Goal: Information Seeking & Learning: Compare options

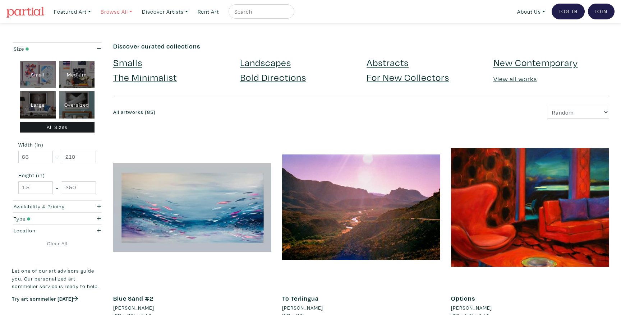
click at [114, 12] on link "Browse All" at bounding box center [116, 11] width 38 height 15
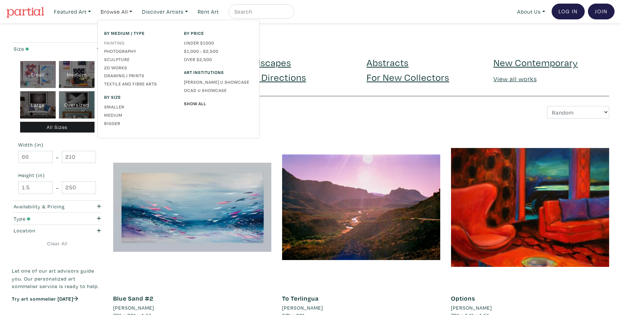
click at [116, 43] on link "Painting" at bounding box center [138, 43] width 69 height 6
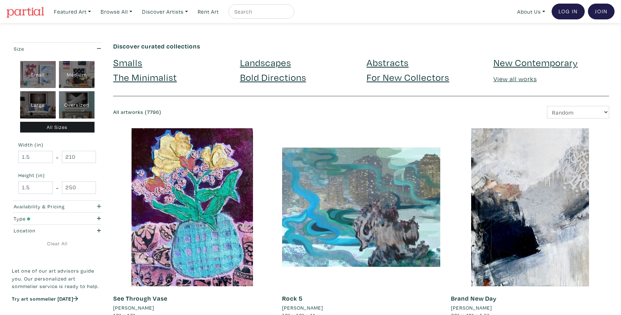
click at [43, 79] on div "Small" at bounding box center [38, 74] width 36 height 27
type input "1"
type input "16"
type input "1"
type input "16"
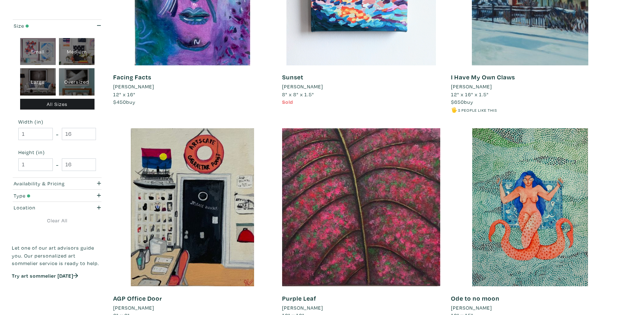
scroll to position [1772, 0]
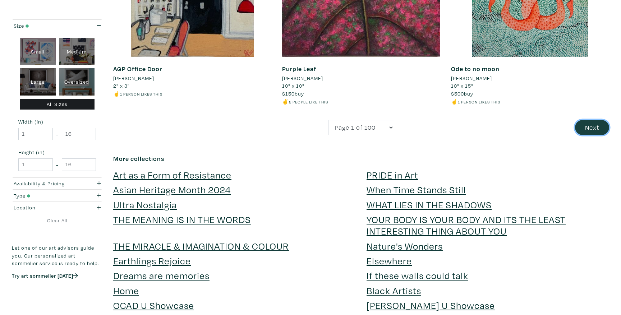
click at [593, 126] on button "Next" at bounding box center [592, 127] width 34 height 15
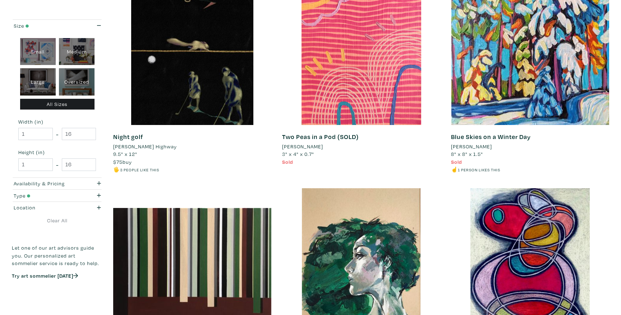
scroll to position [1690, 0]
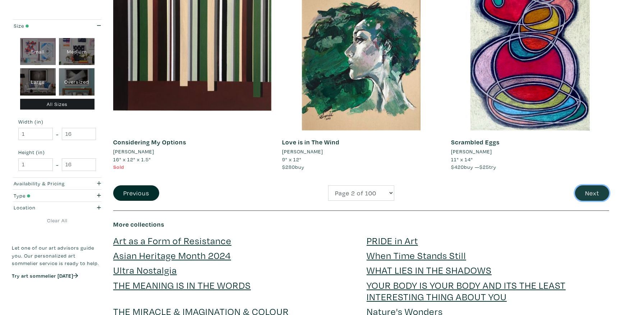
click at [587, 192] on button "Next" at bounding box center [592, 193] width 34 height 15
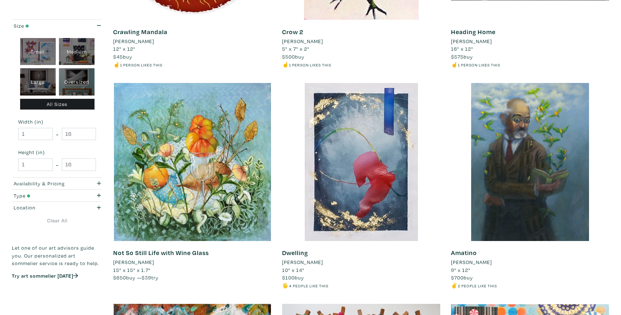
scroll to position [1157, 0]
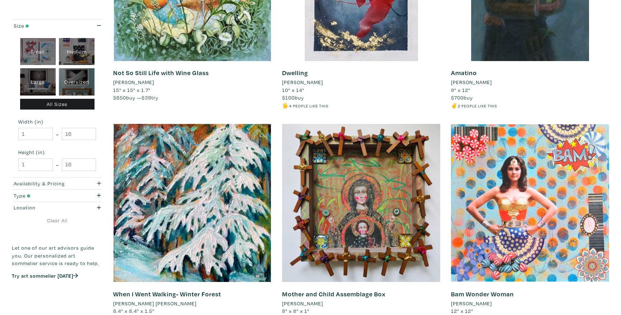
click at [444, 243] on div "Mother and Child Assemblage Box [PERSON_NAME] C Luzajic 8" x 8" x 1" $300 buy #…" at bounding box center [361, 231] width 169 height 214
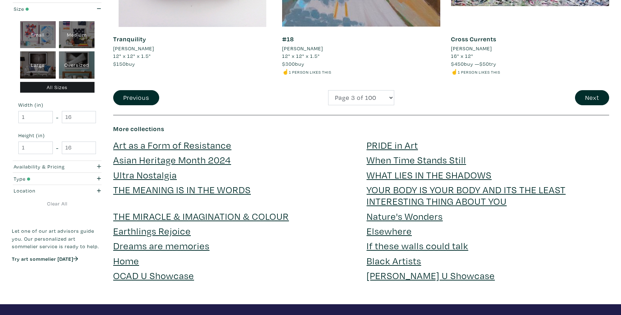
scroll to position [1805, 0]
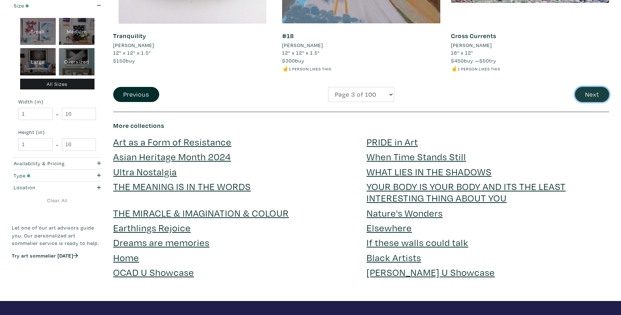
click at [586, 98] on button "Next" at bounding box center [592, 94] width 34 height 15
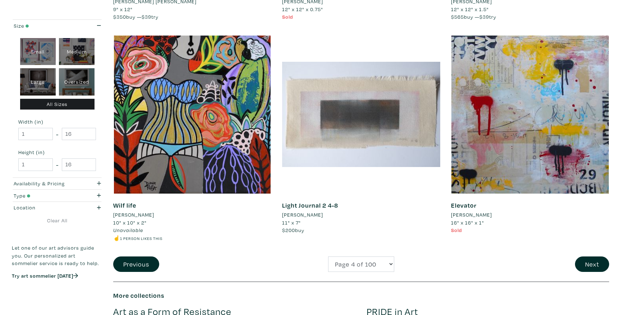
scroll to position [1628, 0]
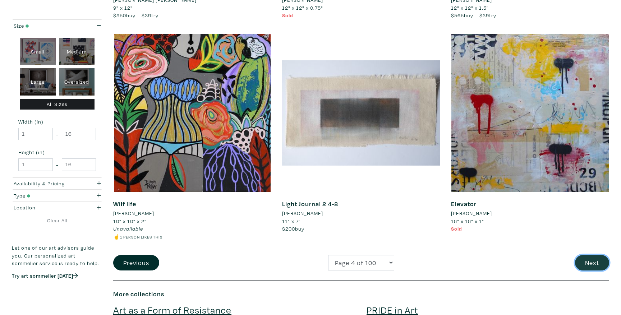
click at [585, 262] on button "Next" at bounding box center [592, 262] width 34 height 15
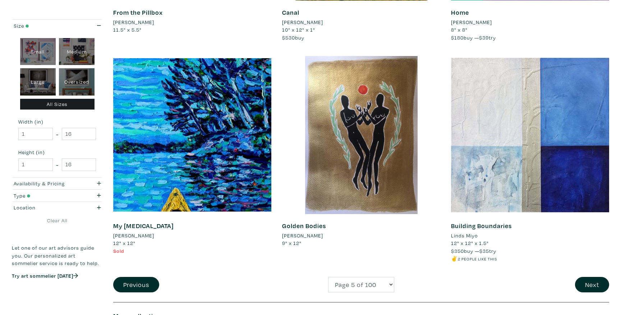
scroll to position [1603, 0]
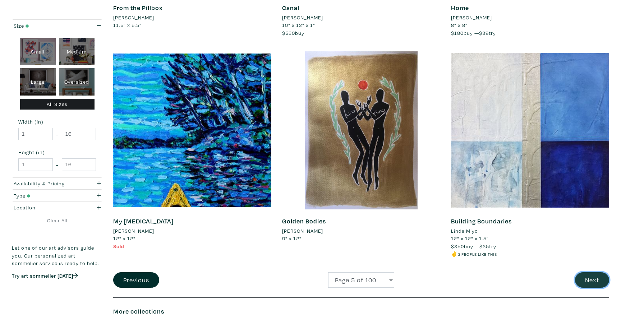
click at [594, 277] on button "Next" at bounding box center [592, 280] width 34 height 15
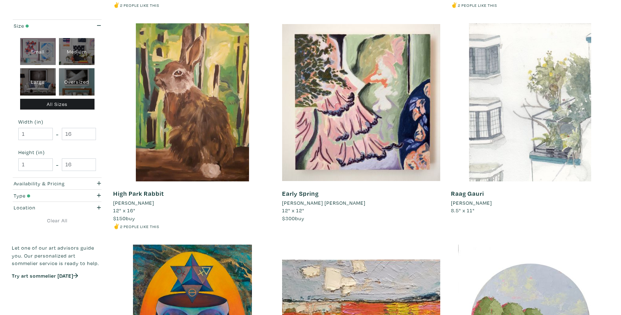
scroll to position [550, 0]
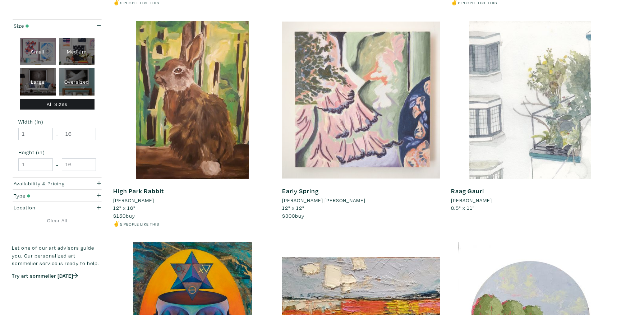
click at [351, 159] on div at bounding box center [361, 100] width 158 height 158
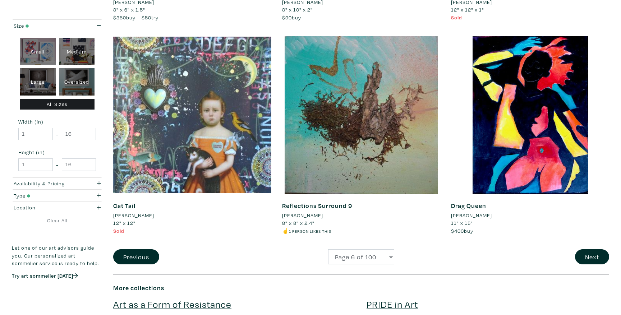
scroll to position [1763, 0]
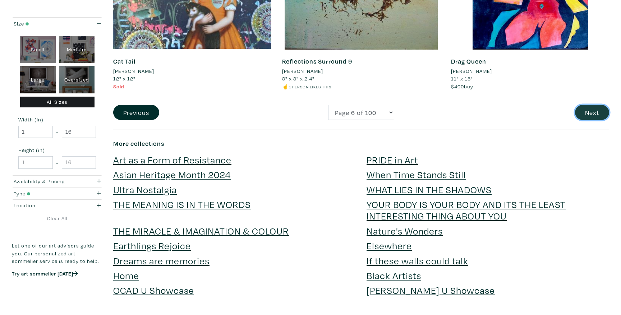
click at [583, 117] on button "Next" at bounding box center [592, 112] width 34 height 15
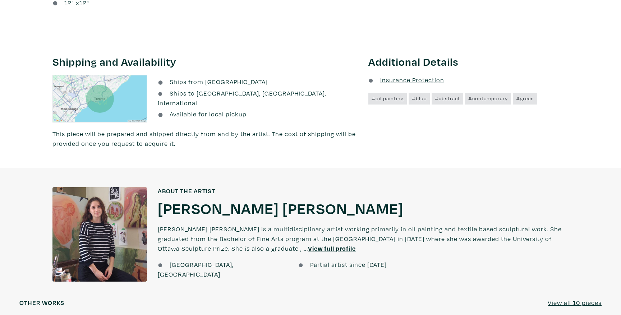
scroll to position [381, 0]
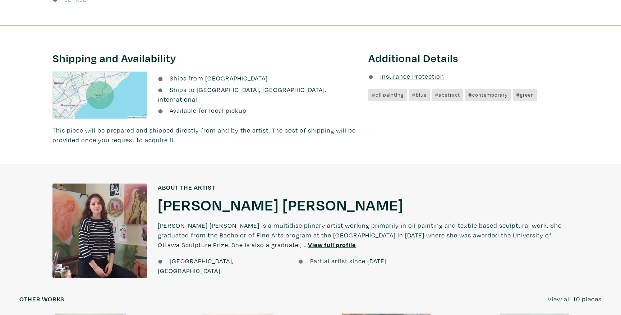
click at [196, 206] on h1 "[PERSON_NAME] [PERSON_NAME]" at bounding box center [281, 204] width 246 height 19
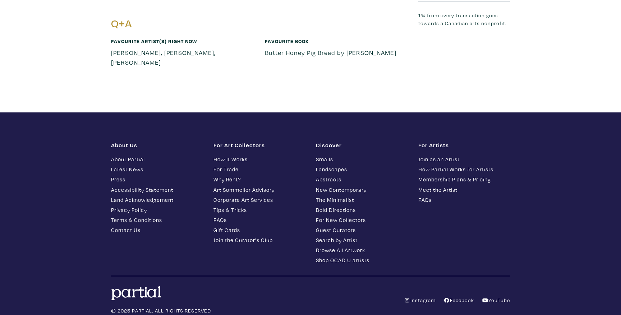
scroll to position [1401, 0]
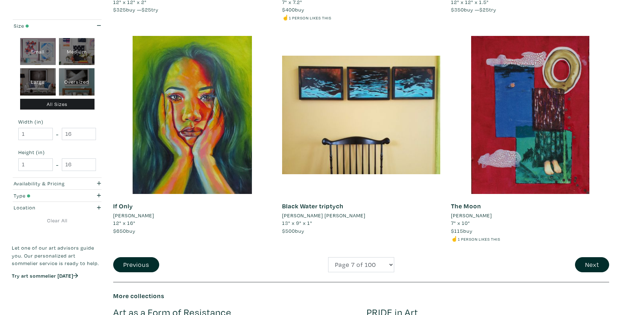
scroll to position [1635, 0]
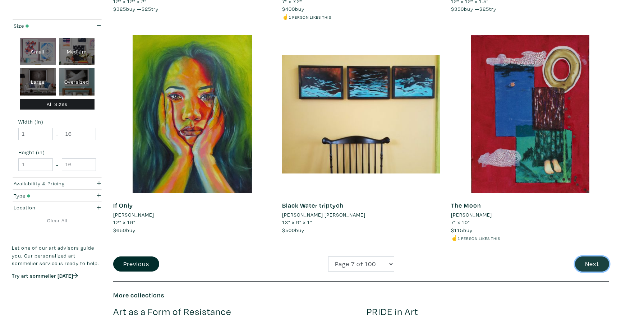
click at [593, 261] on button "Next" at bounding box center [592, 264] width 34 height 15
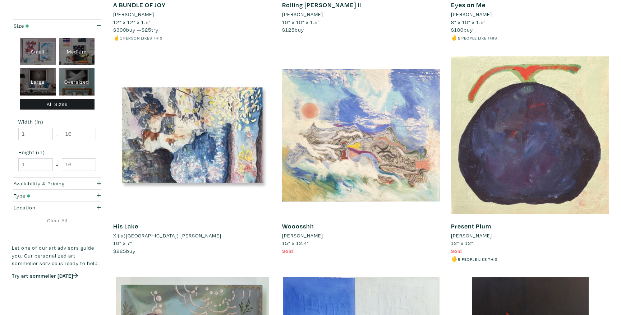
scroll to position [520, 0]
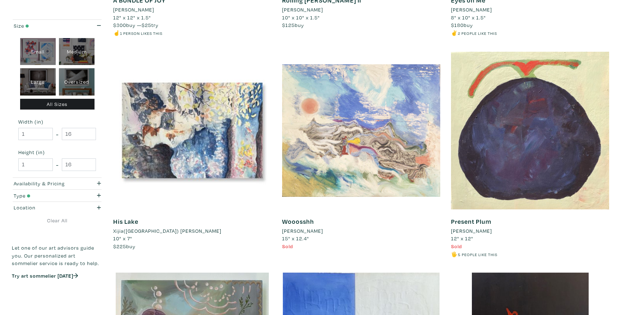
click at [371, 181] on div at bounding box center [361, 130] width 158 height 158
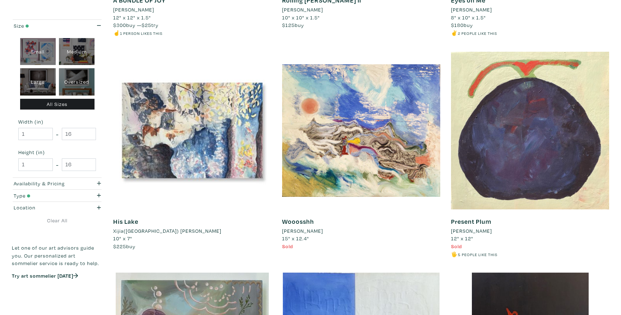
click at [475, 232] on li "Darcy Roop" at bounding box center [471, 231] width 41 height 8
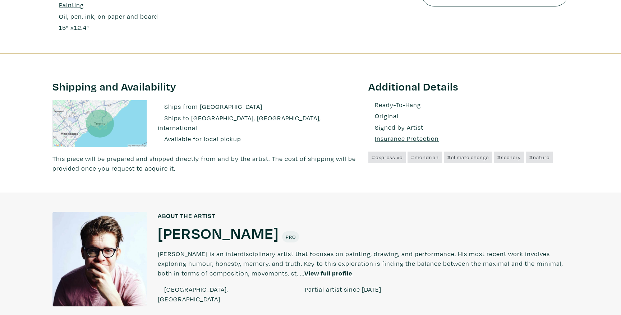
scroll to position [375, 0]
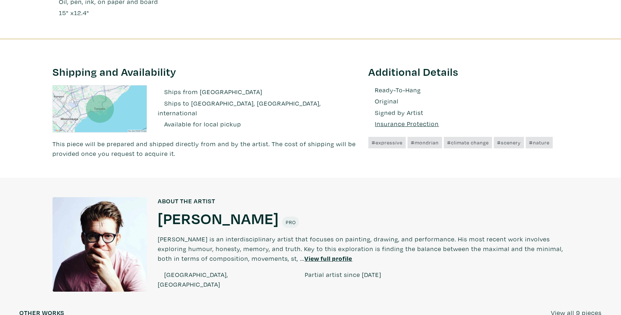
click at [216, 223] on h1 "Boone Gourlay" at bounding box center [218, 218] width 121 height 19
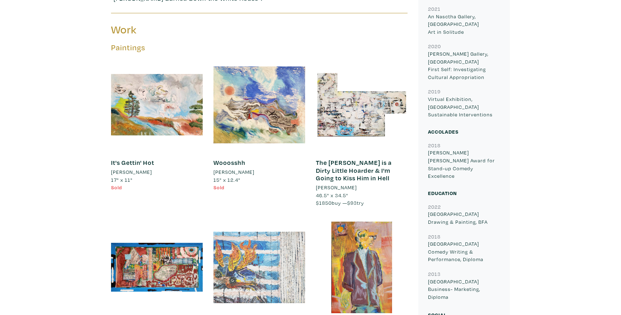
scroll to position [683, 0]
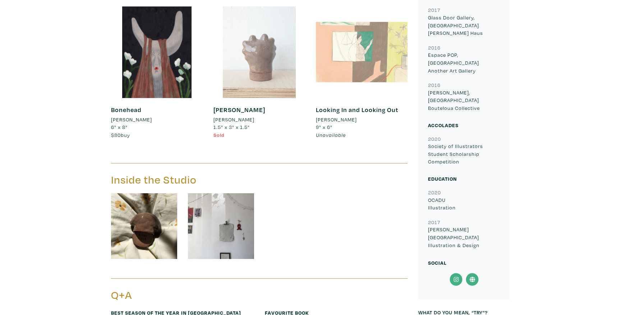
scroll to position [505, 0]
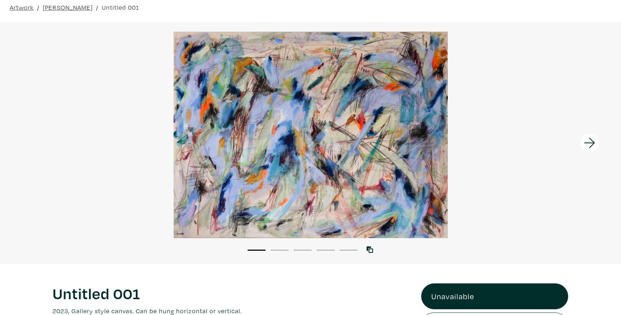
scroll to position [30, 0]
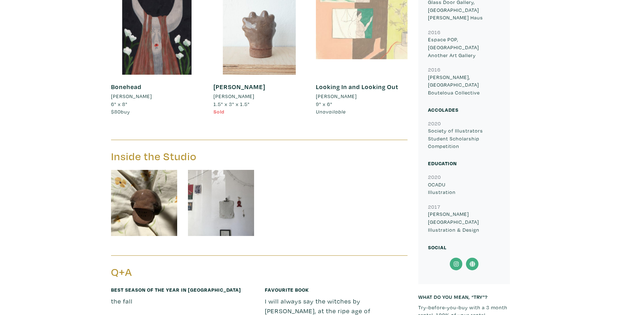
scroll to position [512, 0]
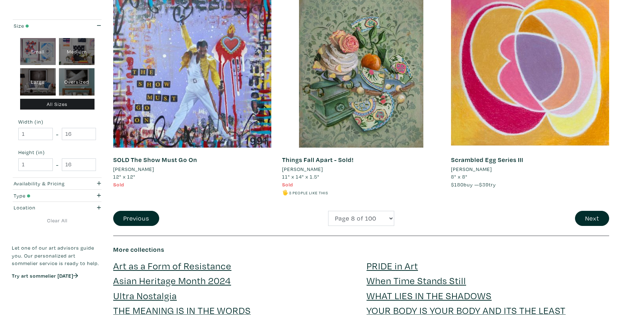
scroll to position [1687, 0]
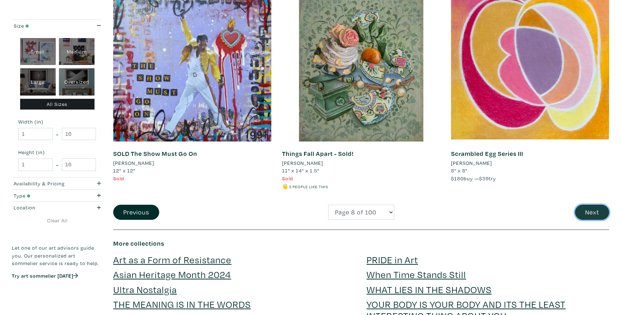
click at [587, 213] on button "Next" at bounding box center [592, 212] width 34 height 15
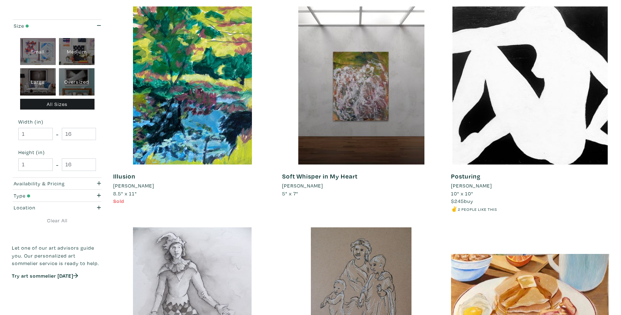
scroll to position [1000, 0]
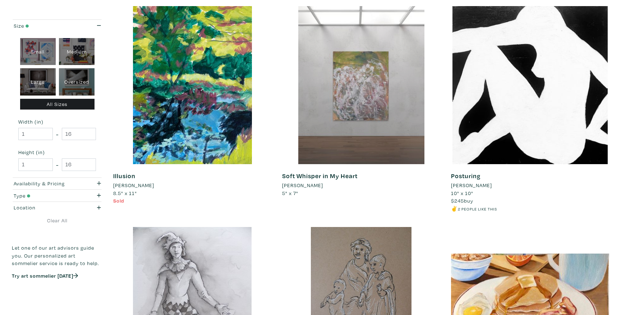
click at [372, 145] on div at bounding box center [361, 85] width 158 height 158
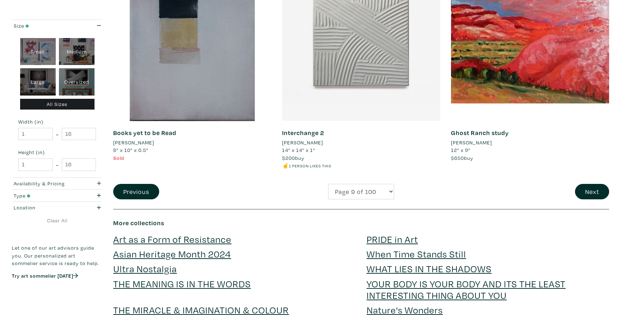
scroll to position [1693, 0]
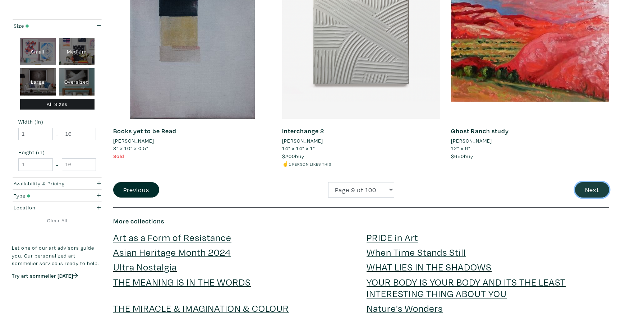
click at [593, 193] on button "Next" at bounding box center [592, 189] width 34 height 15
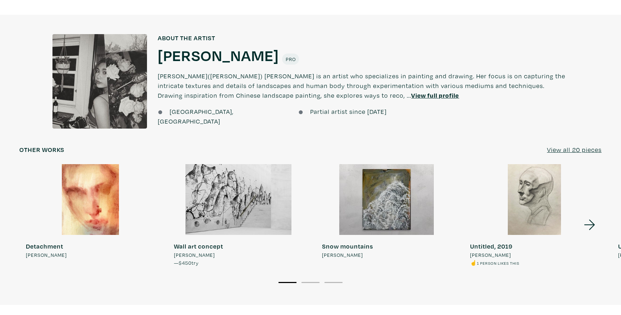
scroll to position [527, 0]
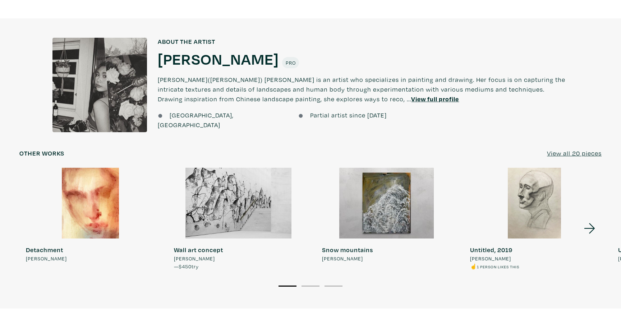
click at [199, 61] on h1 "Ivy Tang" at bounding box center [218, 58] width 121 height 19
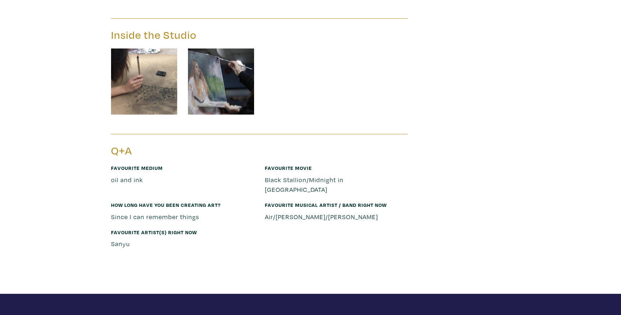
scroll to position [1436, 0]
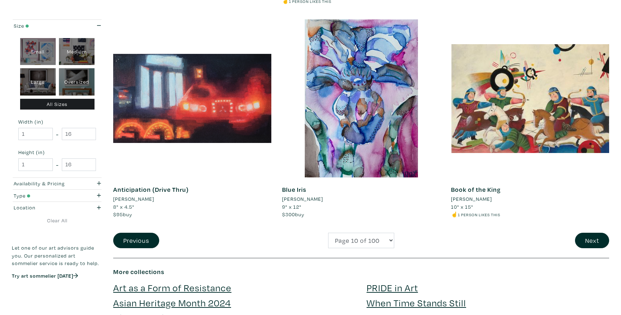
scroll to position [1631, 0]
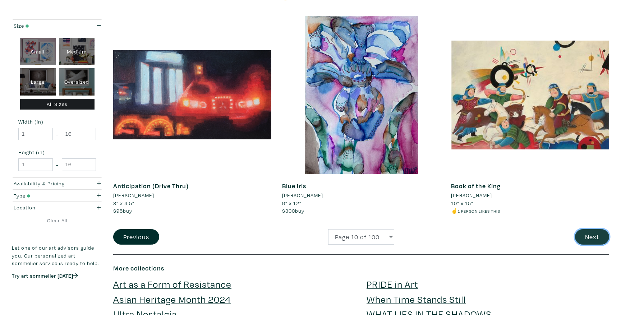
click at [591, 236] on button "Next" at bounding box center [592, 236] width 34 height 15
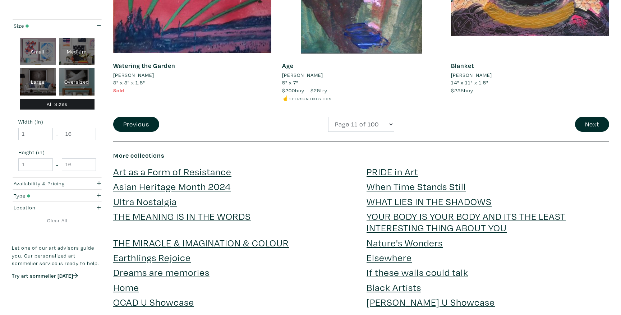
scroll to position [1779, 0]
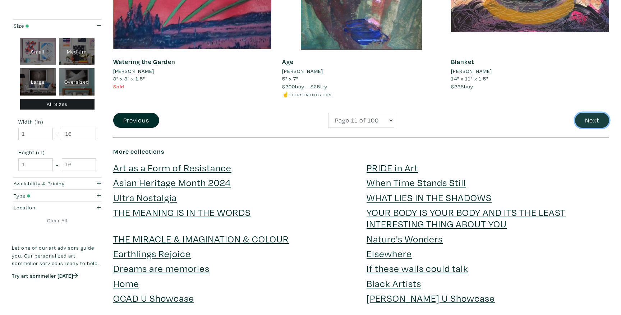
click at [594, 120] on button "Next" at bounding box center [592, 120] width 34 height 15
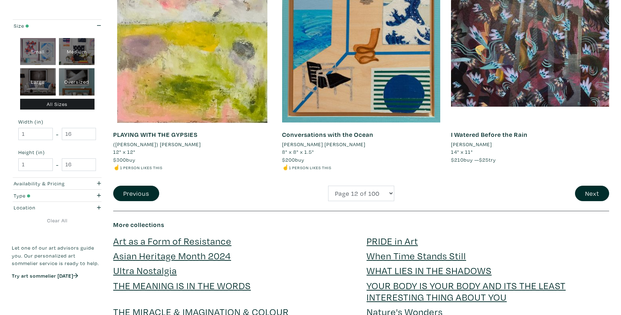
scroll to position [1693, 0]
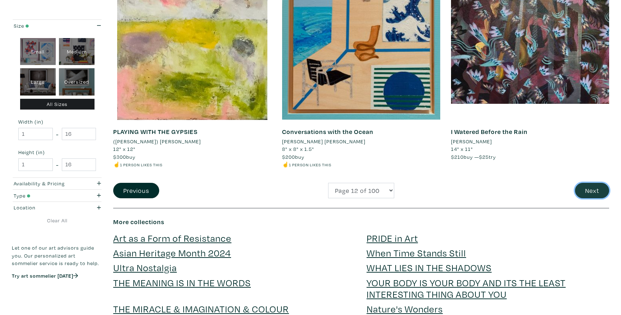
click at [591, 196] on button "Next" at bounding box center [592, 190] width 34 height 15
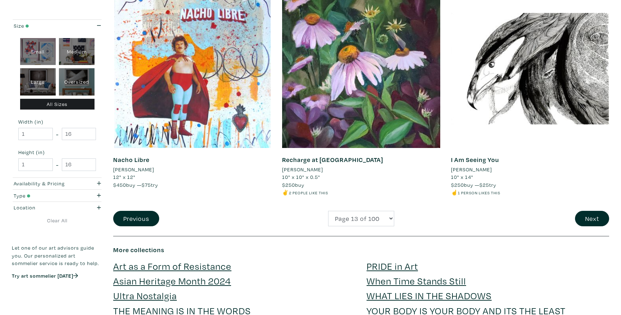
scroll to position [1666, 0]
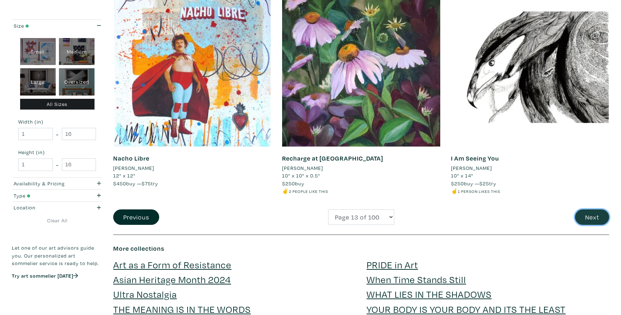
click at [585, 216] on button "Next" at bounding box center [592, 217] width 34 height 15
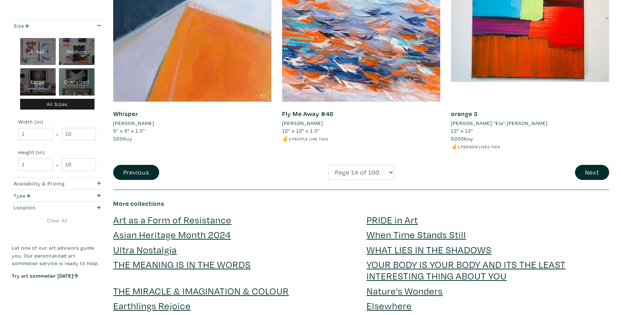
scroll to position [1729, 0]
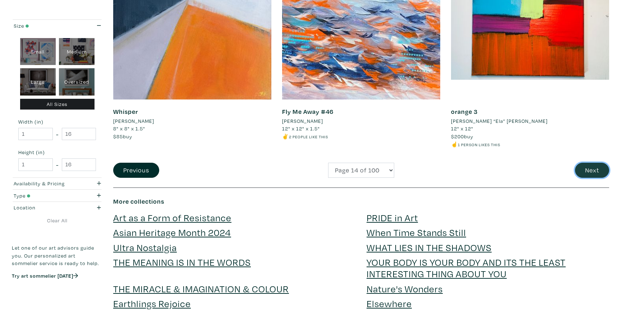
click at [598, 173] on button "Next" at bounding box center [592, 170] width 34 height 15
